Goal: Find specific page/section: Find specific page/section

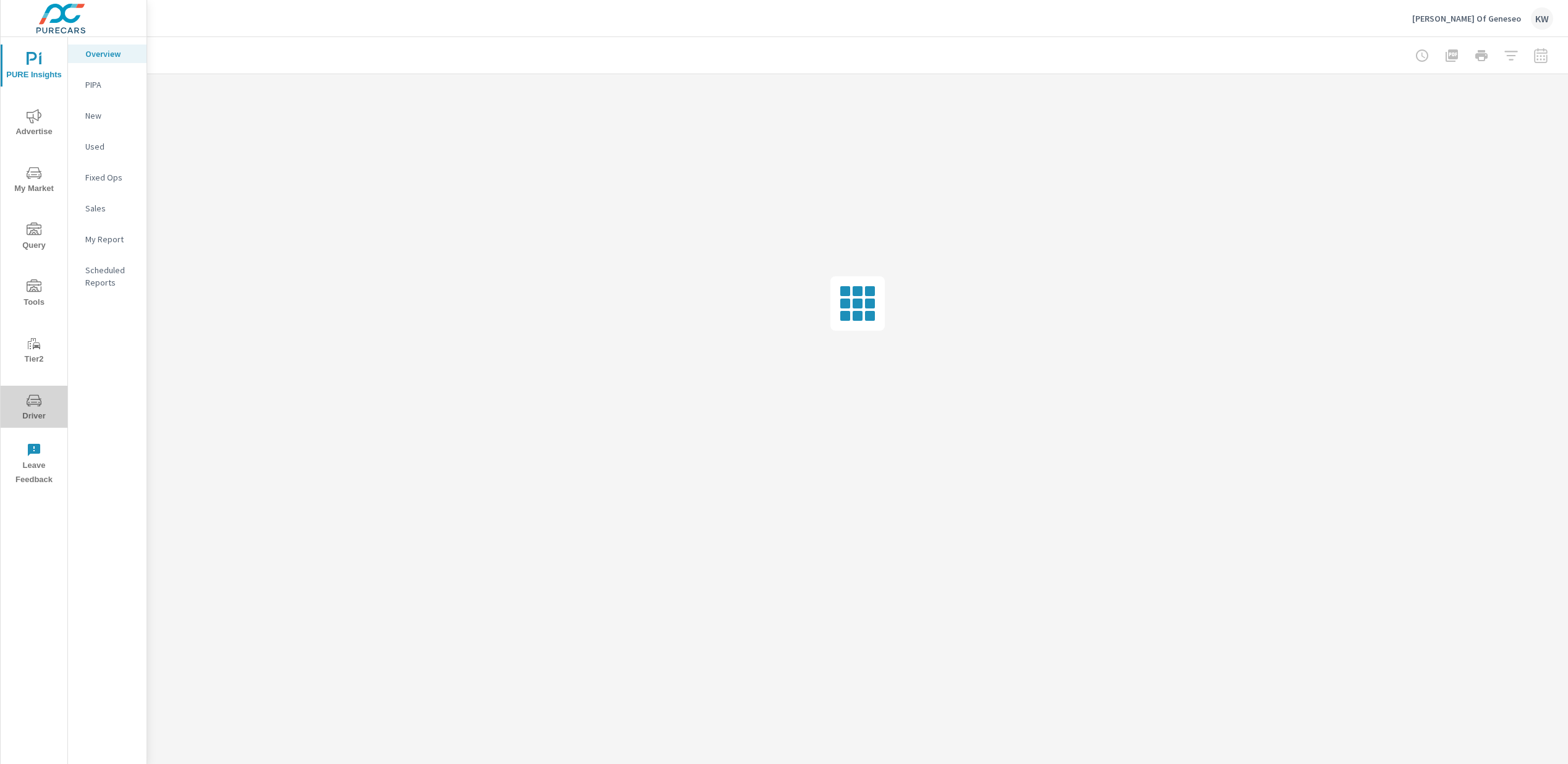
click at [29, 407] on icon "nav menu" at bounding box center [34, 400] width 14 height 14
click at [30, 408] on span "Driver" at bounding box center [34, 408] width 60 height 30
